Goal: Task Accomplishment & Management: Use online tool/utility

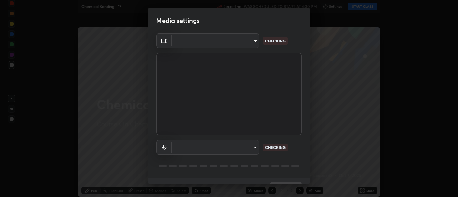
type input "d9b519daceb8a772394af6ea8e45353be5bbf62d8cb1cf3345c472de64055974"
type input "58abe51d7fefdb17ba2419723d43872dcdd823d411622da55c3e9c12cc60ef35"
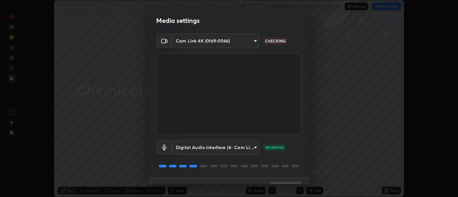
scroll to position [14, 0]
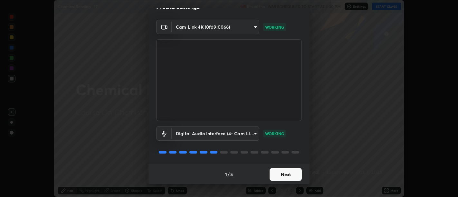
click at [286, 175] on button "Next" at bounding box center [285, 174] width 32 height 13
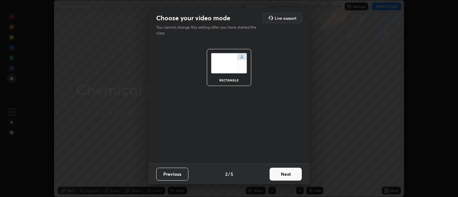
click at [285, 173] on button "Next" at bounding box center [285, 174] width 32 height 13
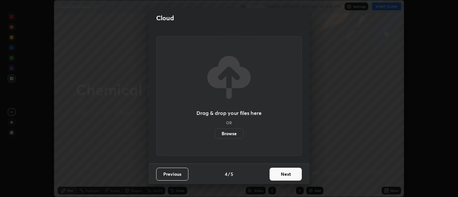
click at [286, 173] on button "Next" at bounding box center [285, 174] width 32 height 13
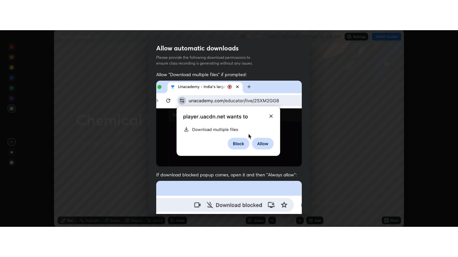
scroll to position [145, 0]
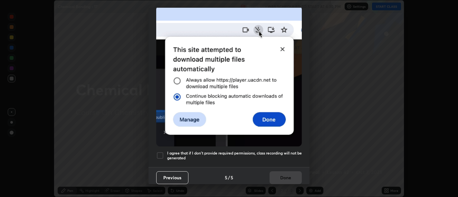
click at [269, 154] on h5 "I agree that if I don't provide required permissions, class recording will not …" at bounding box center [234, 156] width 135 height 10
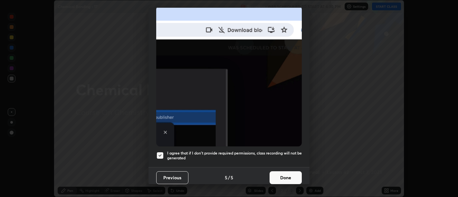
click at [283, 171] on button "Done" at bounding box center [285, 177] width 32 height 13
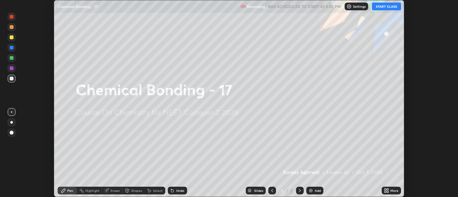
click at [385, 189] on icon at bounding box center [385, 190] width 2 height 2
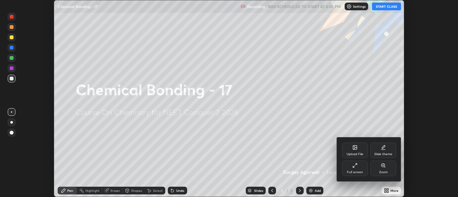
click at [353, 167] on icon at bounding box center [353, 166] width 1 height 1
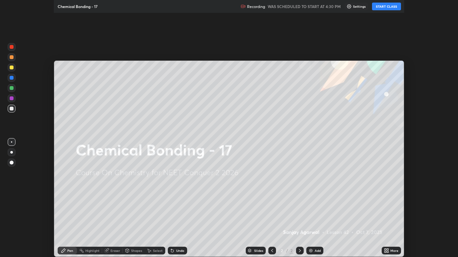
scroll to position [257, 458]
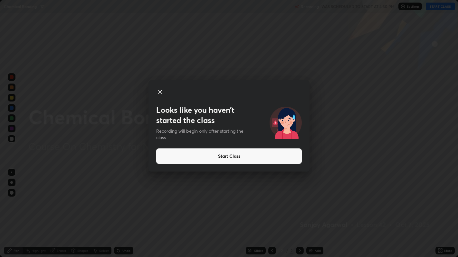
click at [230, 157] on button "Start Class" at bounding box center [228, 156] width 145 height 15
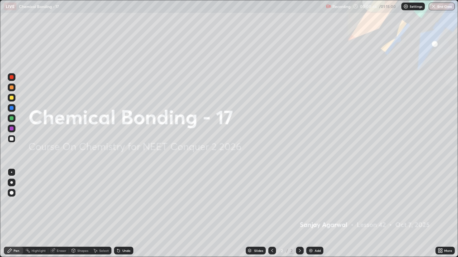
click at [311, 197] on img at bounding box center [310, 250] width 5 height 5
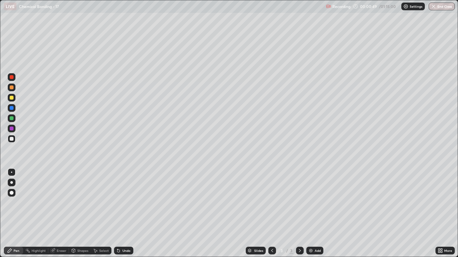
click at [11, 182] on div at bounding box center [11, 183] width 3 height 3
click at [11, 98] on div at bounding box center [12, 98] width 4 height 4
click at [128, 197] on div "Undo" at bounding box center [123, 251] width 19 height 8
click at [125, 197] on div "Undo" at bounding box center [126, 250] width 8 height 3
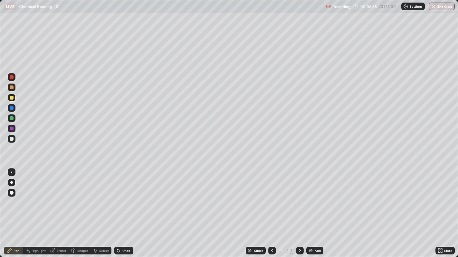
click at [126, 197] on div "Undo" at bounding box center [126, 250] width 8 height 3
click at [125, 197] on div "Undo" at bounding box center [123, 251] width 19 height 8
click at [126, 197] on div "Undo" at bounding box center [123, 251] width 19 height 8
click at [127, 197] on div "Undo" at bounding box center [126, 250] width 8 height 3
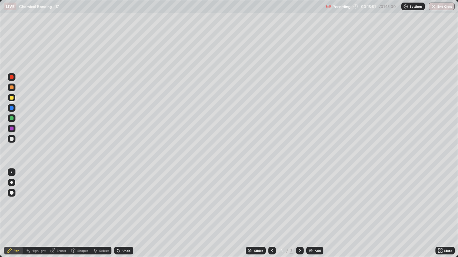
click at [127, 197] on div "Undo" at bounding box center [123, 251] width 19 height 8
click at [11, 139] on div at bounding box center [12, 139] width 4 height 4
click at [307, 197] on div "Add" at bounding box center [314, 251] width 17 height 8
click at [11, 98] on div at bounding box center [12, 98] width 4 height 4
click at [11, 139] on div at bounding box center [12, 139] width 4 height 4
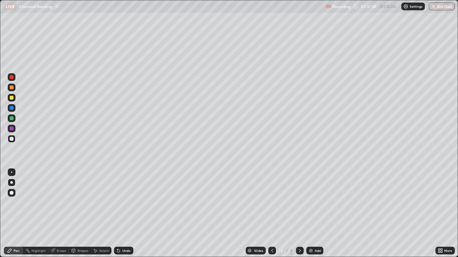
click at [61, 197] on div "Eraser" at bounding box center [62, 250] width 10 height 3
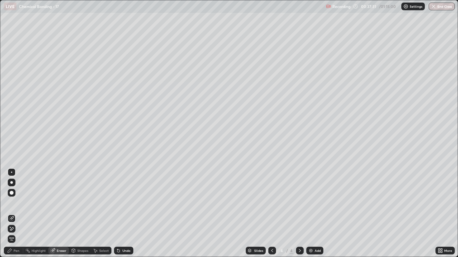
click at [16, 197] on div "Pen" at bounding box center [17, 250] width 6 height 3
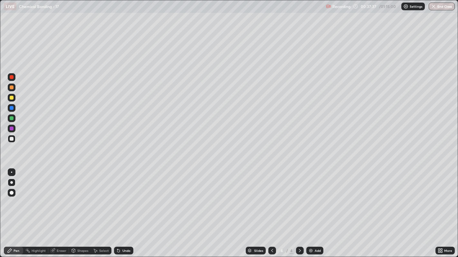
click at [125, 197] on div "Undo" at bounding box center [126, 250] width 8 height 3
click at [128, 197] on div "Undo" at bounding box center [126, 250] width 8 height 3
click at [12, 118] on div at bounding box center [12, 119] width 4 height 4
click at [101, 197] on div "Select" at bounding box center [101, 251] width 21 height 13
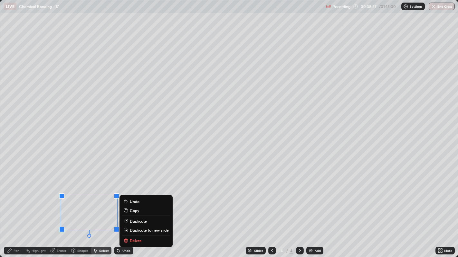
click at [100, 197] on div "0 ° Undo Copy Duplicate Duplicate to new slide Delete" at bounding box center [228, 128] width 457 height 257
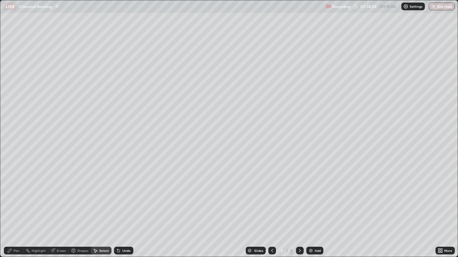
click at [99, 197] on div "0 ° Undo Copy Duplicate Duplicate to new slide Delete" at bounding box center [228, 128] width 457 height 257
click at [101, 197] on div "0 ° Undo Copy Duplicate Duplicate to new slide Delete" at bounding box center [228, 128] width 457 height 257
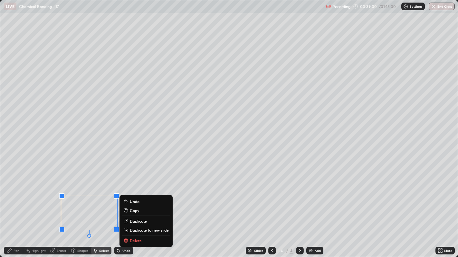
click at [16, 197] on div "Pen" at bounding box center [17, 250] width 6 height 3
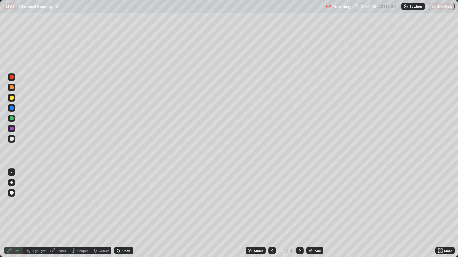
click at [271, 197] on icon at bounding box center [271, 250] width 5 height 5
click at [299, 197] on icon at bounding box center [300, 250] width 2 height 3
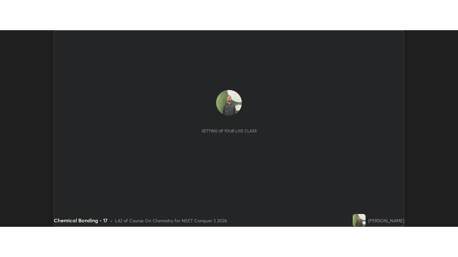
scroll to position [197, 458]
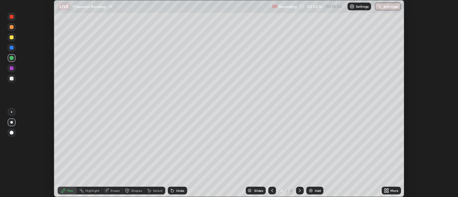
click at [386, 191] on icon at bounding box center [386, 190] width 5 height 5
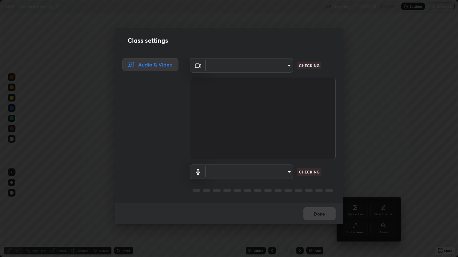
scroll to position [257, 458]
type input "d9b519daceb8a772394af6ea8e45353be5bbf62d8cb1cf3345c472de64055974"
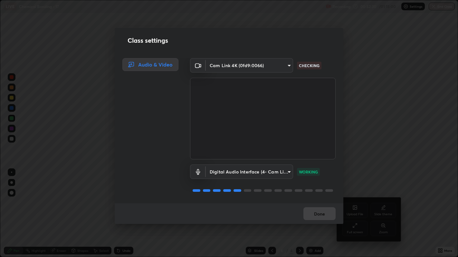
click at [282, 68] on body "Erase all LIVE Chemical Bonding - 17 Recording 00:52:30 / 01:15:00 Settings End…" at bounding box center [229, 128] width 458 height 257
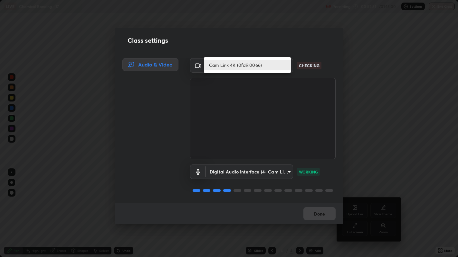
scroll to position [0, 0]
click at [273, 62] on li "Cam Link 4K (0fd9:0066)" at bounding box center [247, 65] width 87 height 11
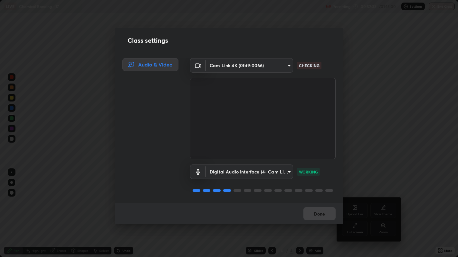
click at [276, 67] on body "Erase all LIVE Chemical Bonding - 17 Recording 00:52:33 / 01:15:00 Settings End…" at bounding box center [229, 128] width 458 height 257
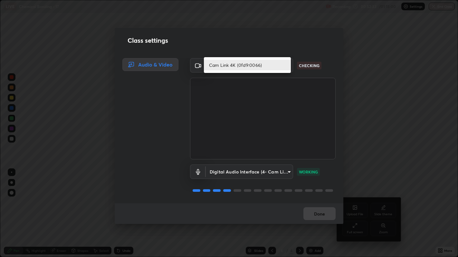
click at [250, 67] on li "Cam Link 4K (0fd9:0066)" at bounding box center [247, 65] width 87 height 11
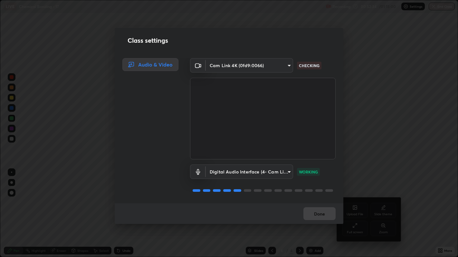
click at [248, 65] on body "Erase all LIVE Chemical Bonding - 17 Recording 00:52:34 / 01:15:00 Settings End…" at bounding box center [229, 128] width 458 height 257
click at [248, 65] on li "Cam Link 4K (0fd9:0066)" at bounding box center [236, 65] width 65 height 6
click at [249, 65] on body "Erase all LIVE Chemical Bonding - 17 Recording 00:52:34 / 01:15:00 Settings End…" at bounding box center [229, 128] width 458 height 257
click at [252, 65] on li "Cam Link 4K (0fd9:0066)" at bounding box center [236, 65] width 65 height 6
click at [255, 65] on body "Erase all LIVE Chemical Bonding - 17 Recording 00:52:35 / 01:15:00 Settings End…" at bounding box center [229, 128] width 458 height 257
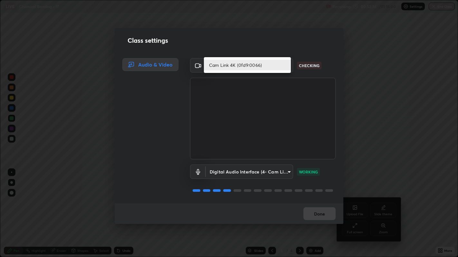
click at [275, 65] on li "Cam Link 4K (0fd9:0066)" at bounding box center [247, 65] width 87 height 11
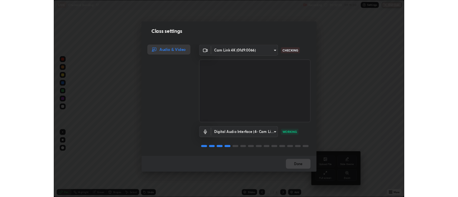
scroll to position [0, 0]
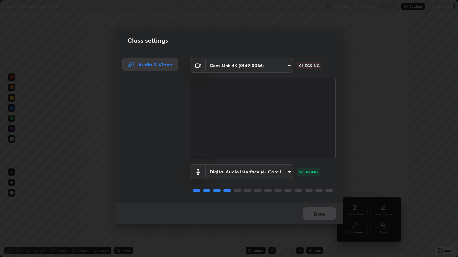
click at [279, 171] on body "Erase all LIVE Chemical Bonding - 17 Recording 00:52:38 / 01:15:00 Settings End…" at bounding box center [229, 128] width 458 height 257
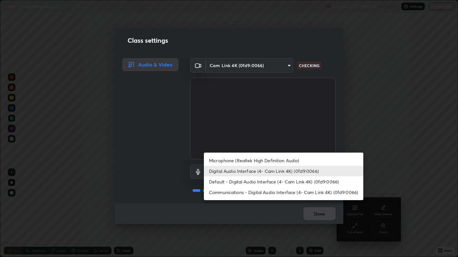
click at [274, 182] on li "Default - Digital Audio Interface (4- Cam Link 4K) (0fd9:0066)" at bounding box center [283, 182] width 159 height 11
type input "default"
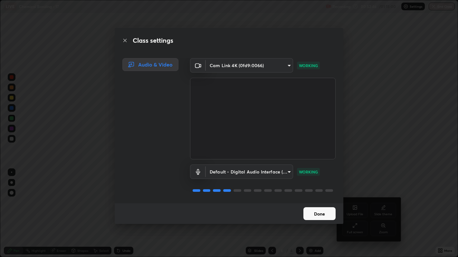
click at [321, 197] on button "Done" at bounding box center [319, 214] width 32 height 13
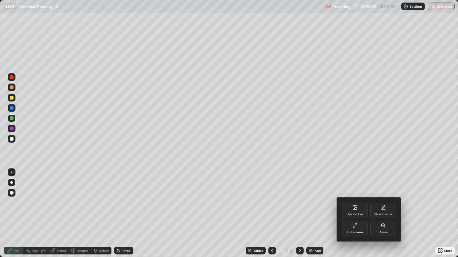
click at [356, 197] on div "Full screen" at bounding box center [355, 228] width 26 height 15
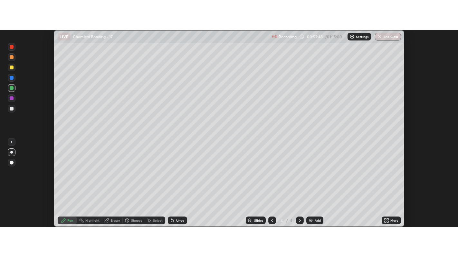
scroll to position [31988, 31727]
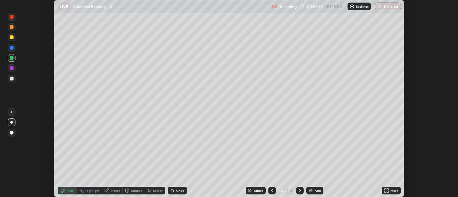
click at [383, 192] on div "More" at bounding box center [390, 191] width 19 height 8
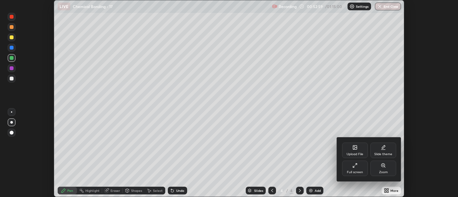
click at [352, 171] on div "Full screen" at bounding box center [355, 172] width 16 height 3
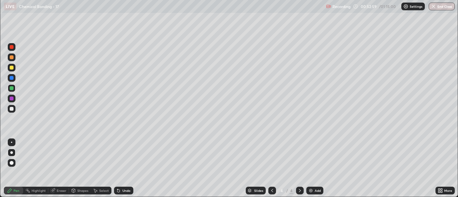
scroll to position [257, 458]
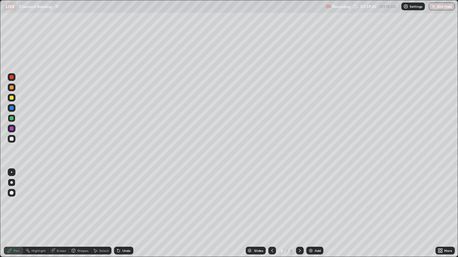
click at [311, 197] on img at bounding box center [310, 250] width 5 height 5
click at [126, 197] on div "Undo" at bounding box center [123, 251] width 19 height 8
click at [12, 139] on div at bounding box center [12, 139] width 4 height 4
click at [436, 7] on button "End Class" at bounding box center [441, 7] width 26 height 8
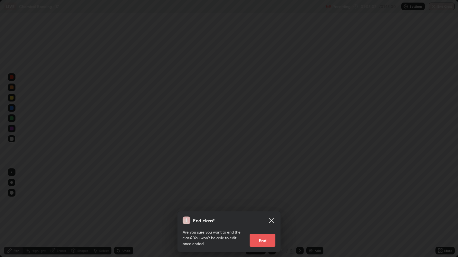
click at [264, 197] on button "End" at bounding box center [262, 240] width 26 height 13
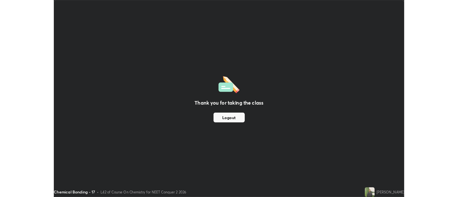
scroll to position [31988, 31727]
